Goal: Navigation & Orientation: Find specific page/section

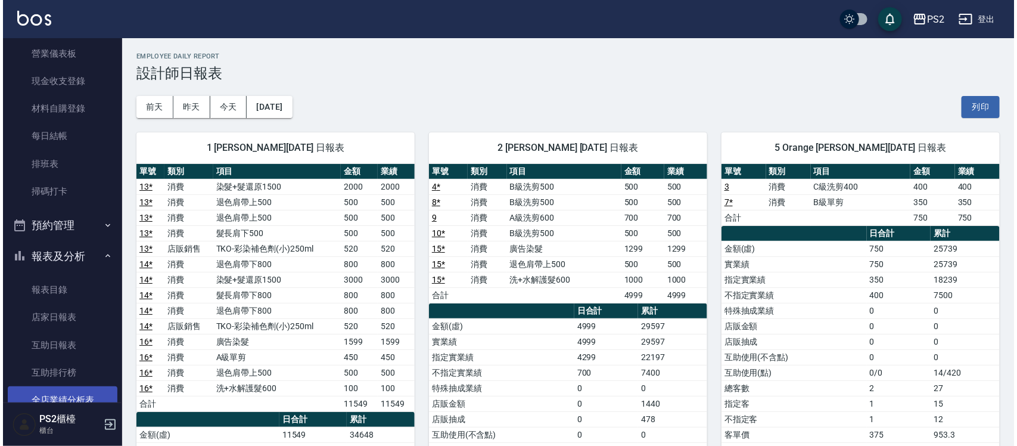
scroll to position [298, 0]
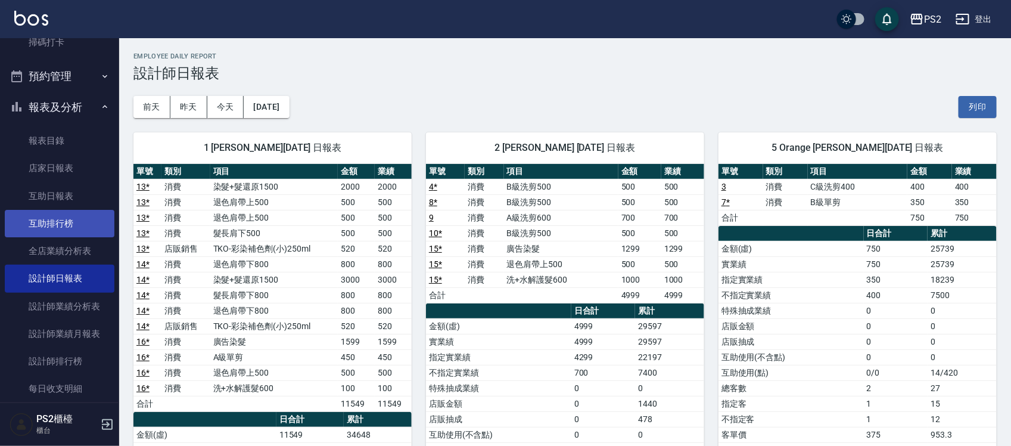
click at [89, 225] on link "互助排行榜" at bounding box center [60, 223] width 110 height 27
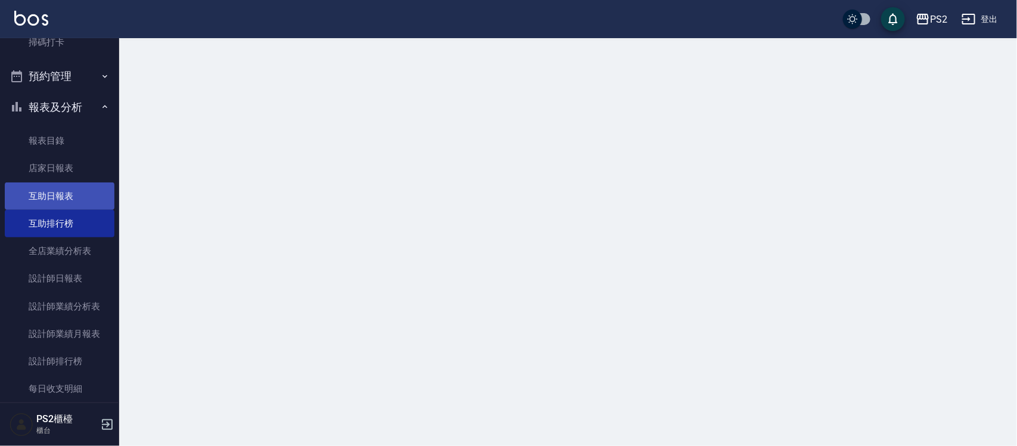
click at [88, 200] on link "互助日報表" at bounding box center [60, 195] width 110 height 27
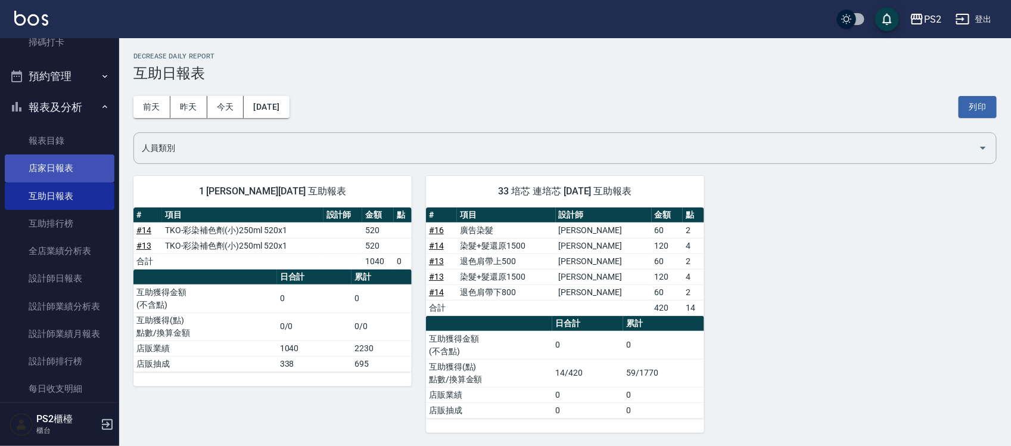
click at [89, 165] on link "店家日報表" at bounding box center [60, 167] width 110 height 27
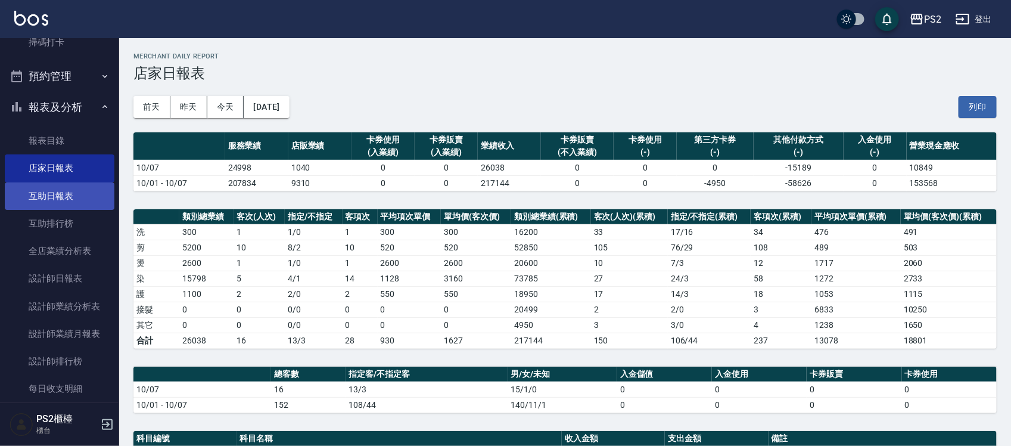
click at [91, 194] on link "互助日報表" at bounding box center [60, 195] width 110 height 27
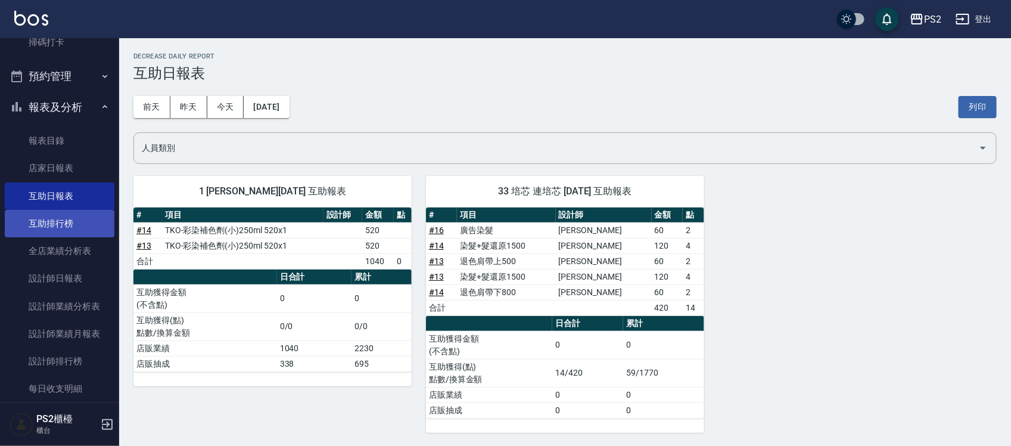
click at [79, 222] on link "互助排行榜" at bounding box center [60, 223] width 110 height 27
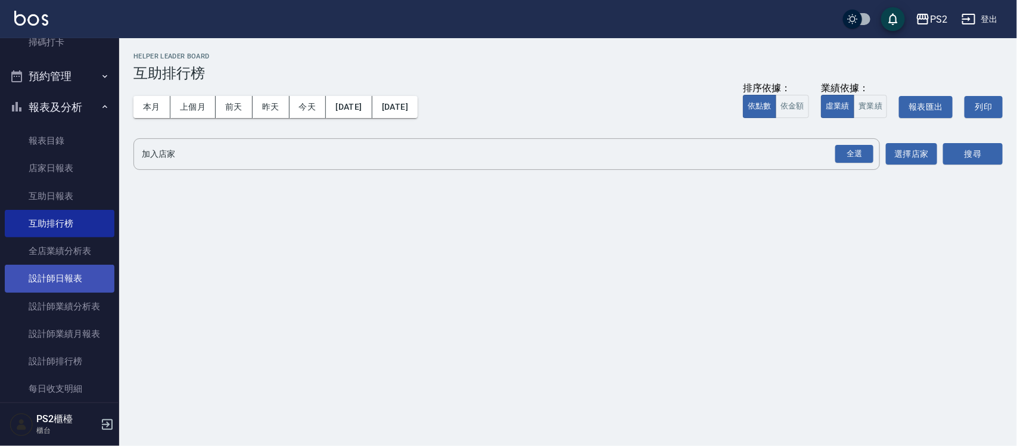
click at [88, 281] on link "設計師日報表" at bounding box center [60, 278] width 110 height 27
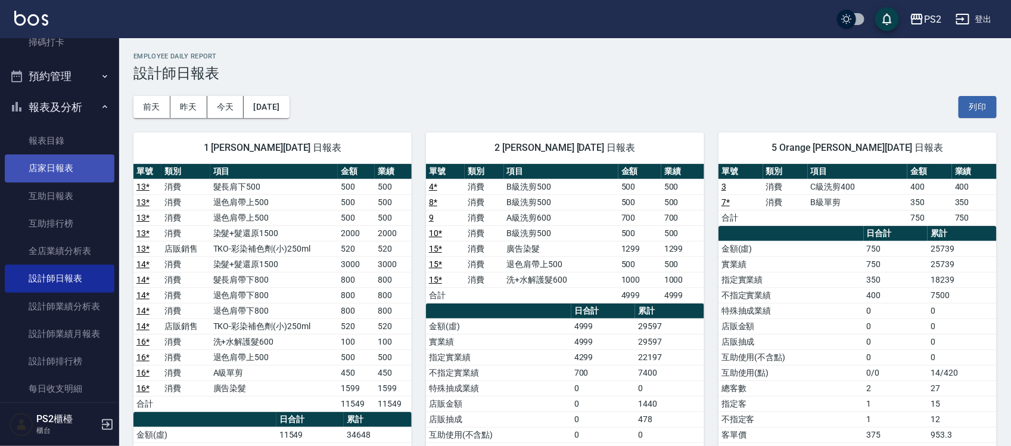
click at [76, 174] on link "店家日報表" at bounding box center [60, 167] width 110 height 27
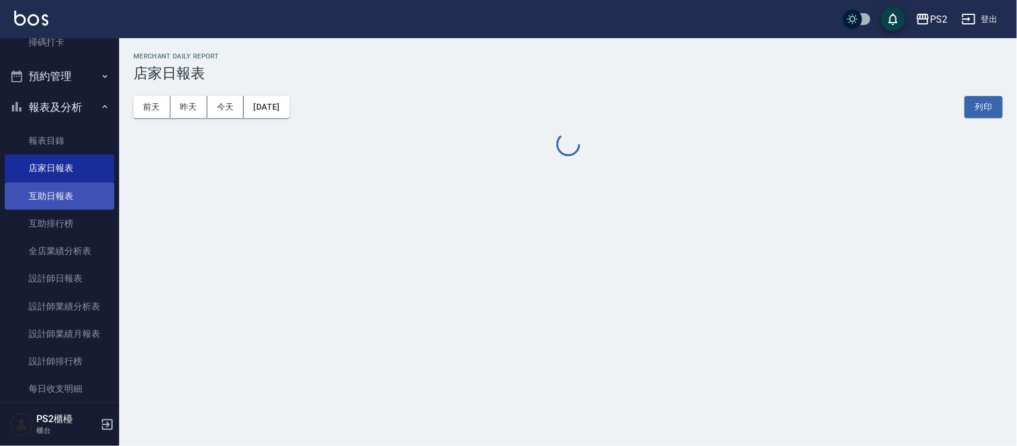
click at [74, 195] on link "互助日報表" at bounding box center [60, 195] width 110 height 27
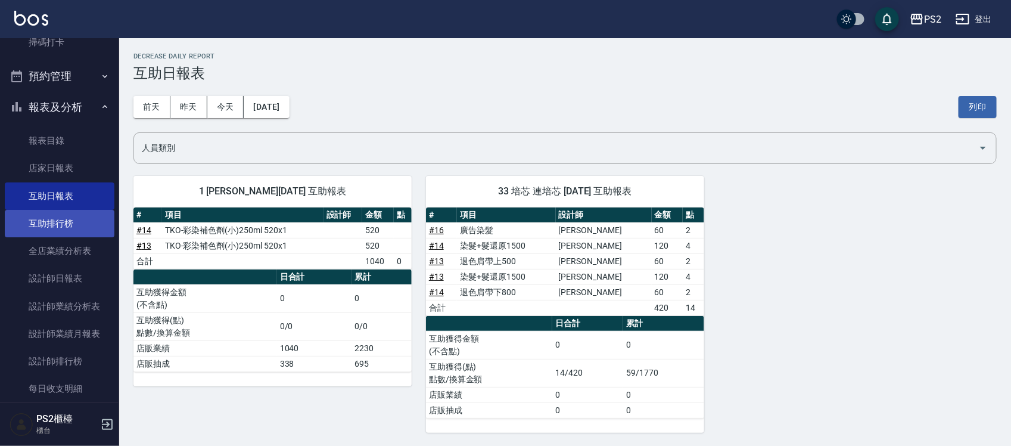
click at [72, 221] on link "互助排行榜" at bounding box center [60, 223] width 110 height 27
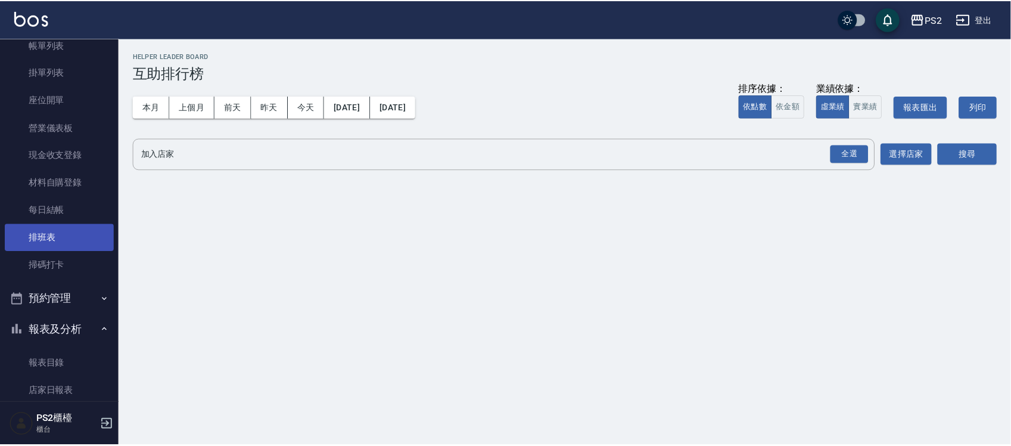
scroll to position [74, 0]
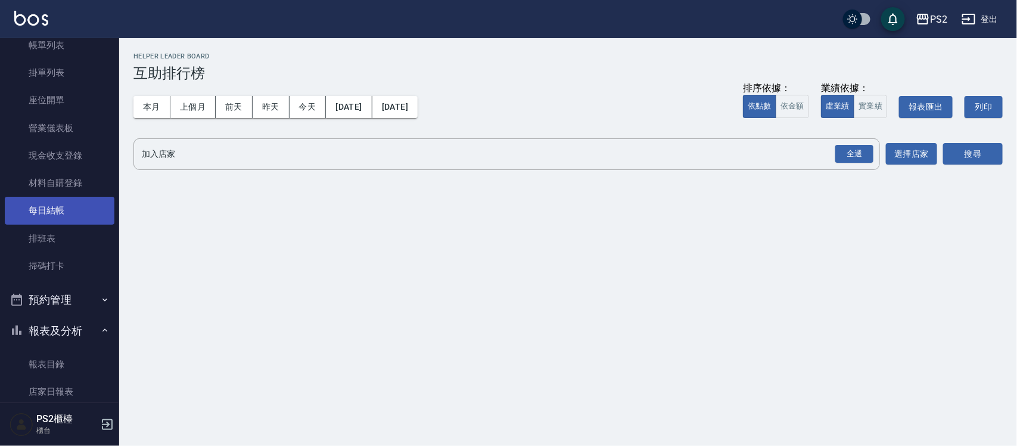
click at [73, 212] on link "每日結帳" at bounding box center [60, 210] width 110 height 27
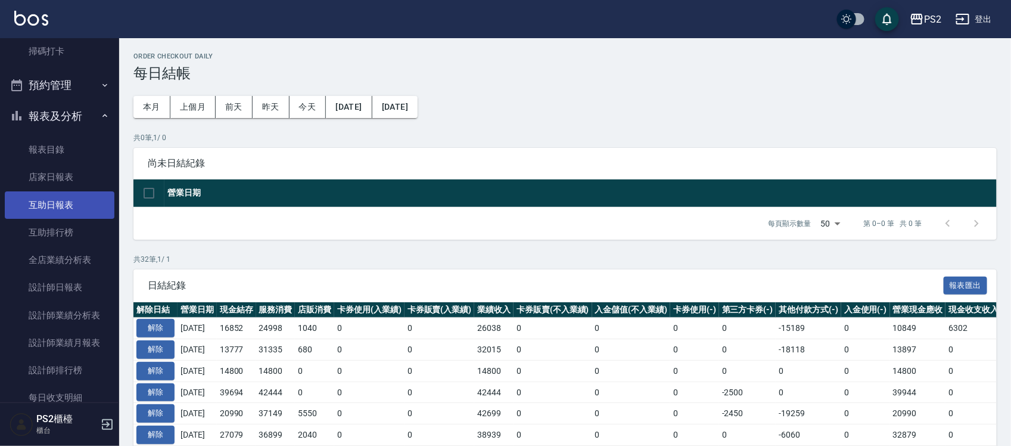
scroll to position [298, 0]
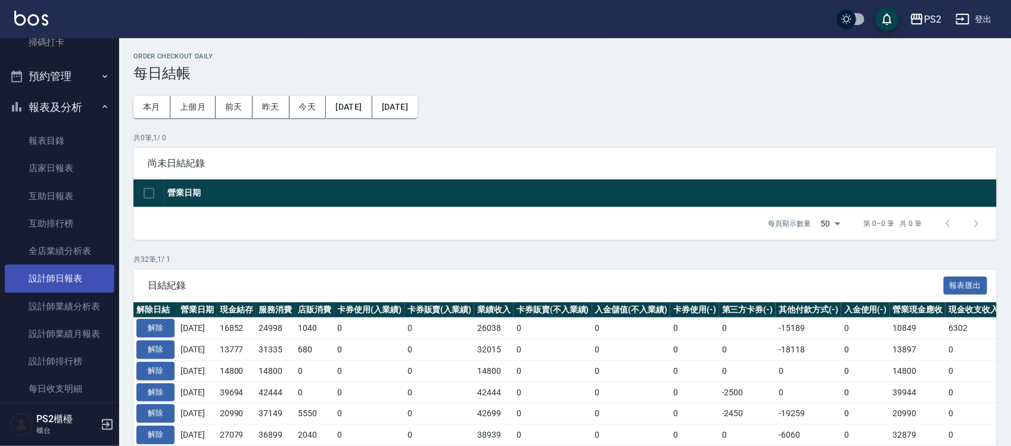
click at [43, 266] on link "設計師日報表" at bounding box center [60, 278] width 110 height 27
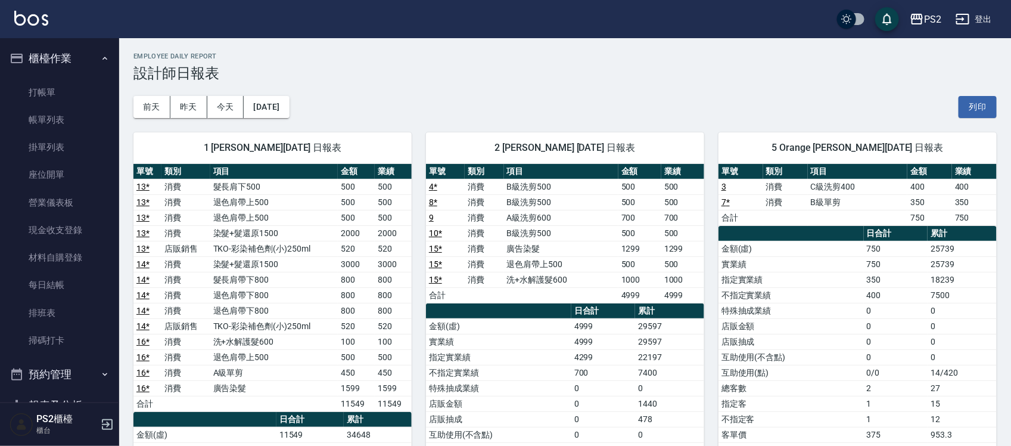
click at [290, 73] on h3 "設計師日報表" at bounding box center [564, 73] width 863 height 17
